Goal: Transaction & Acquisition: Purchase product/service

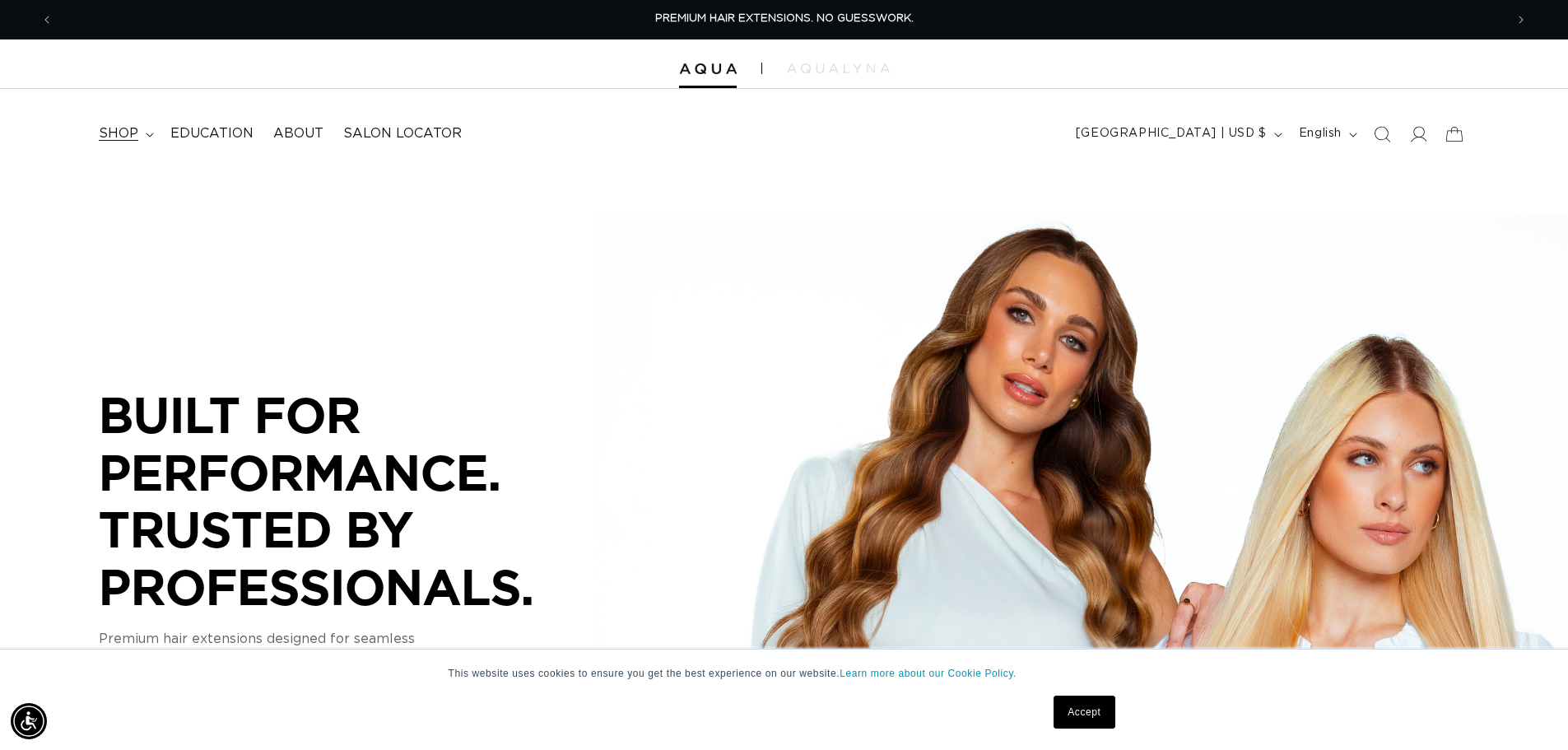
click at [126, 134] on span "shop" at bounding box center [119, 134] width 39 height 18
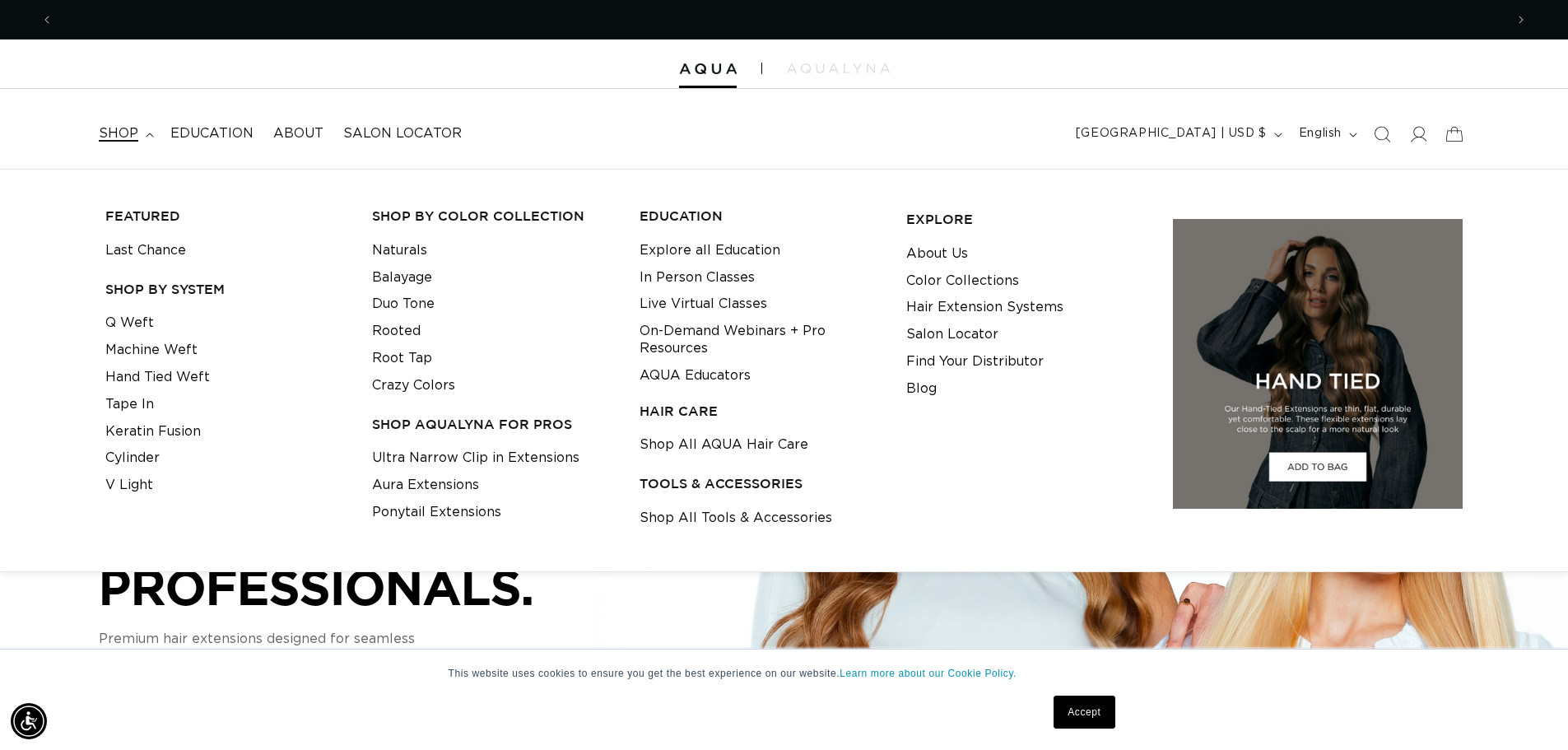
drag, startPoint x: 144, startPoint y: 349, endPoint x: 328, endPoint y: 351, distance: 184.0
click at [145, 349] on link "Machine Weft" at bounding box center [151, 350] width 92 height 27
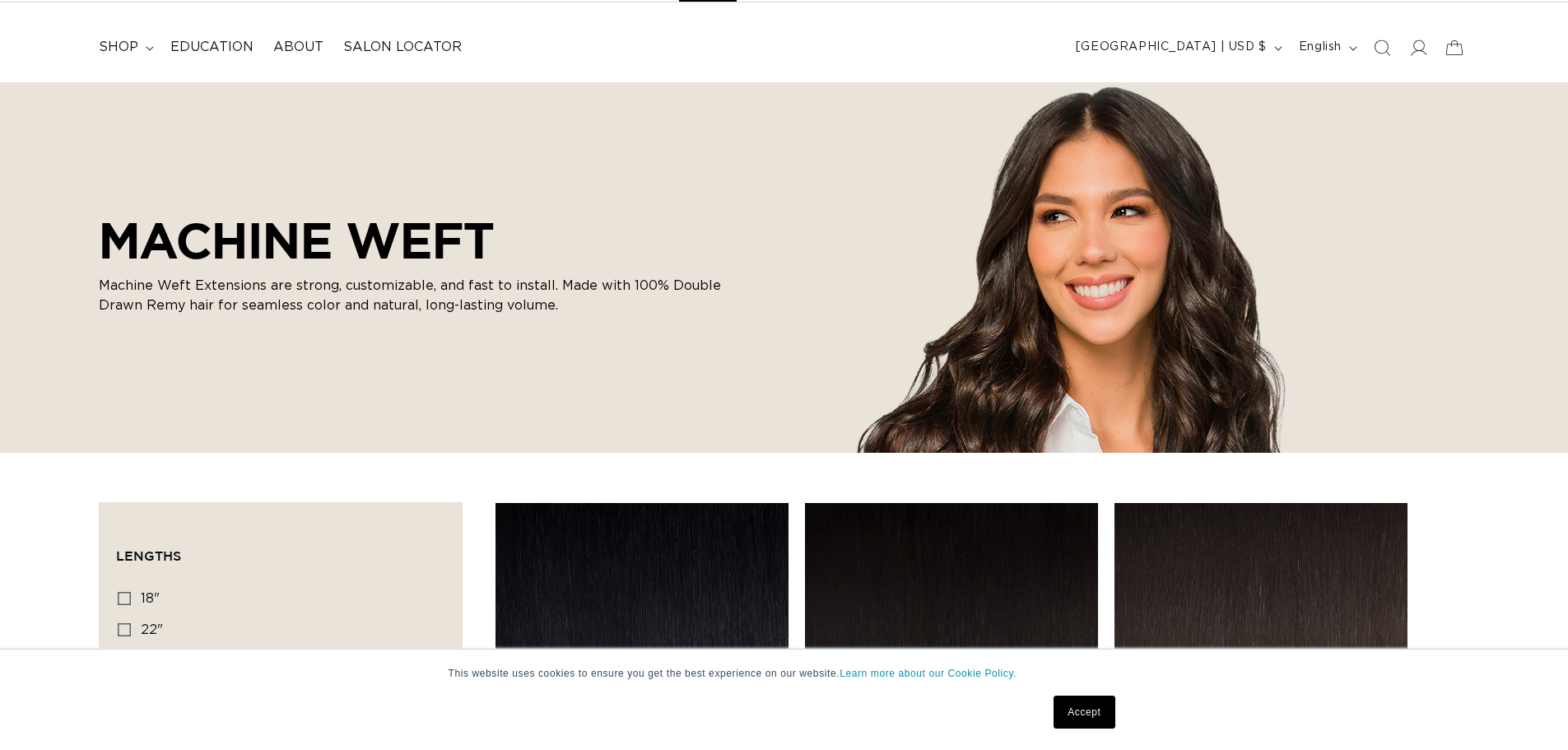
scroll to position [412, 0]
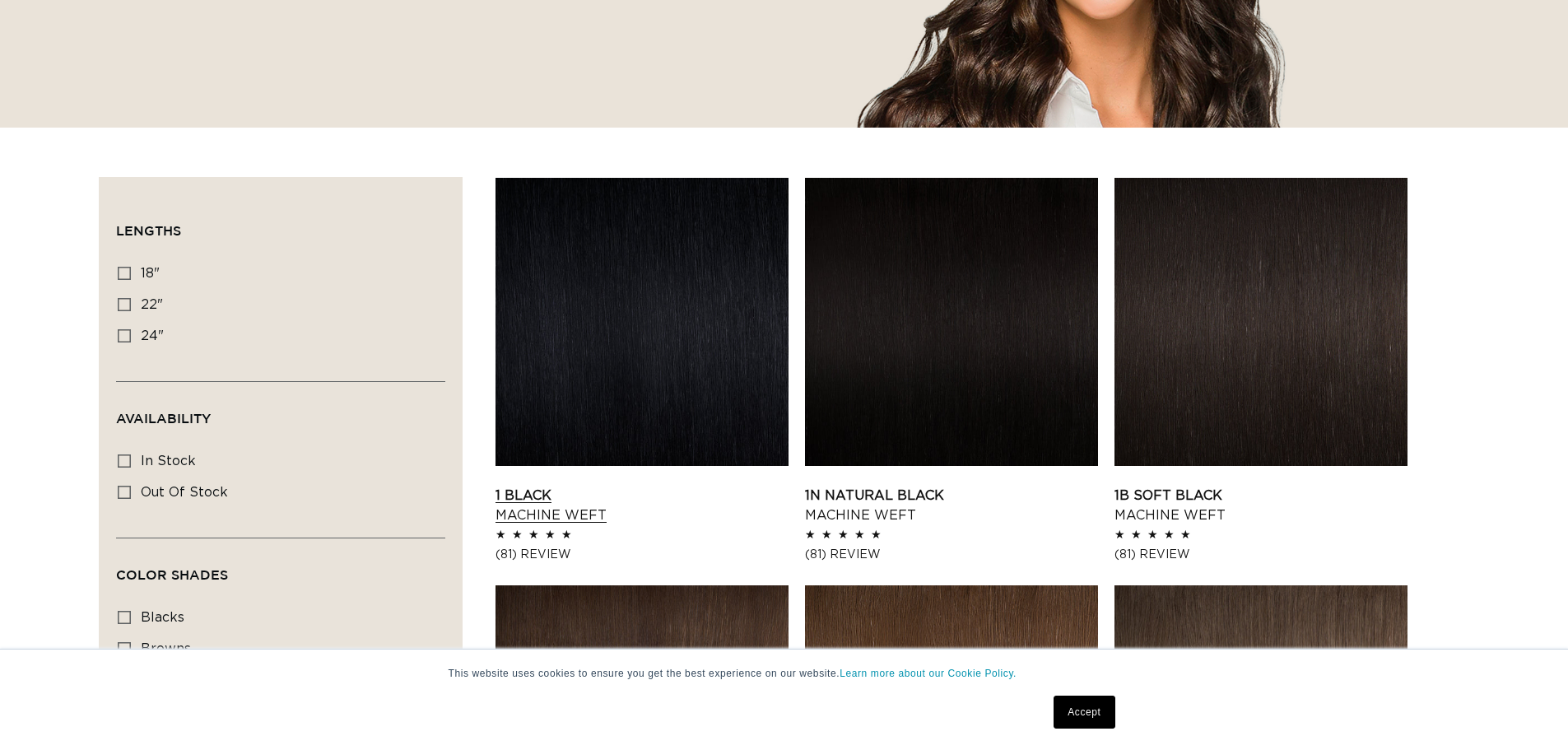
click at [694, 485] on link "1 Black Machine Weft" at bounding box center [641, 505] width 293 height 39
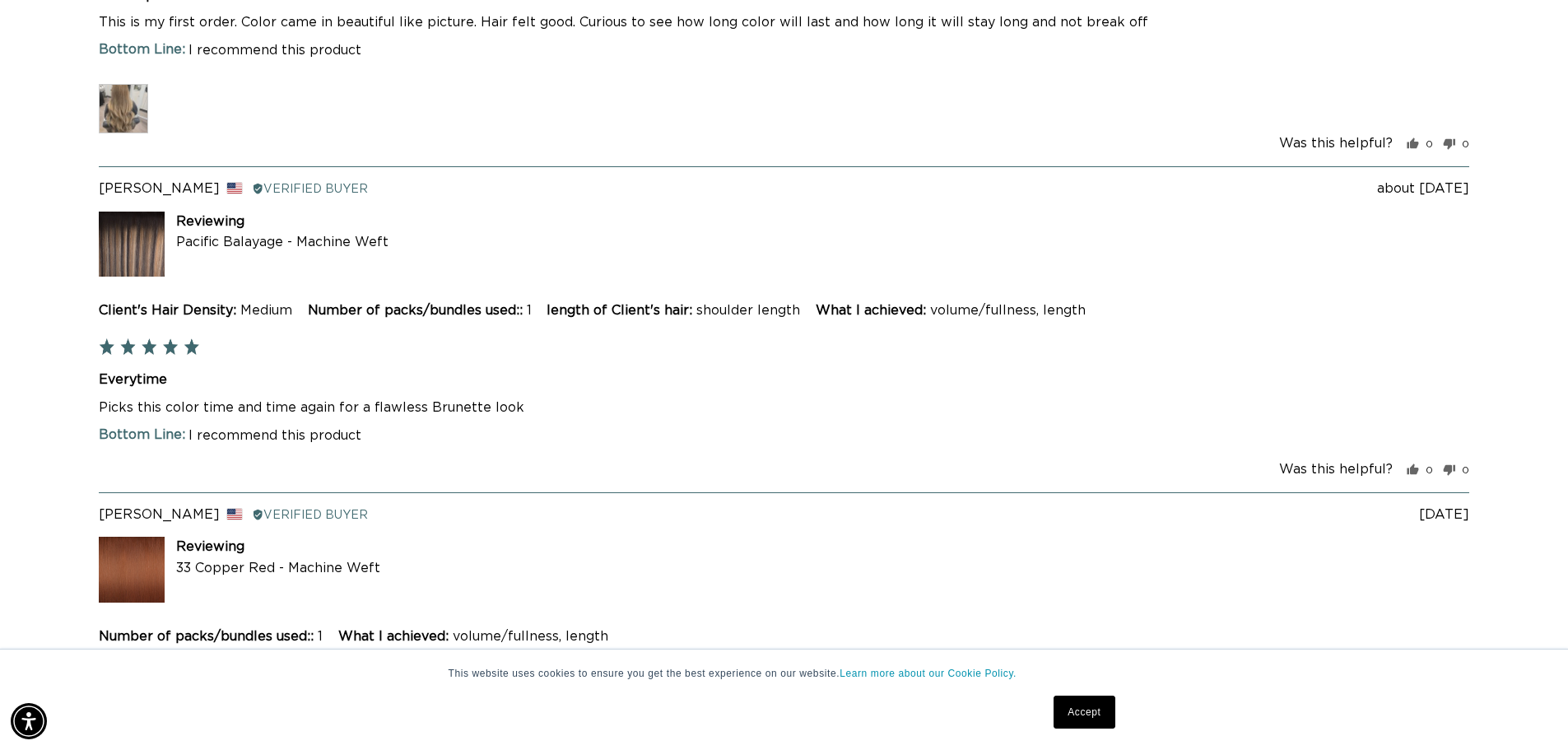
scroll to position [0, 1451]
